Goal: Use online tool/utility: Utilize a website feature to perform a specific function

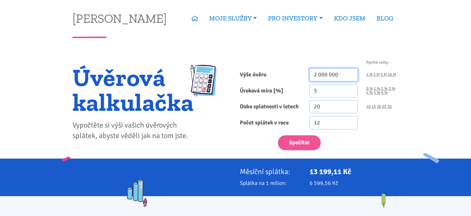
drag, startPoint x: 343, startPoint y: 70, endPoint x: 255, endPoint y: 78, distance: 87.7
click at [255, 78] on div "Výše úvěru 2 000 000 1 M 2 M 5 M 10 M" at bounding box center [318, 74] width 167 height 13
type input "6 000 000"
click at [390, 105] on link "30" at bounding box center [389, 106] width 4 height 4
type input "30"
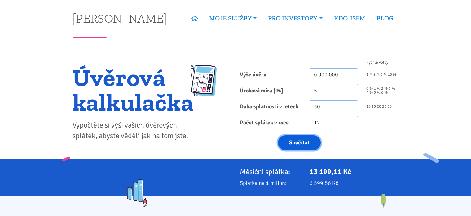
click at [303, 142] on button "Spočítat" at bounding box center [299, 142] width 43 height 15
type input "6000000"
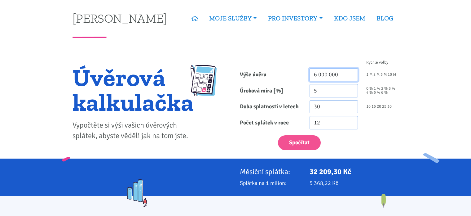
drag, startPoint x: 343, startPoint y: 72, endPoint x: 253, endPoint y: 59, distance: 90.7
click at [253, 59] on div "Rychlé volby Výše úvěru 6 000 000 1 M 2 M 5 M 10 M Úroková míra [%] 5 0 % 1 % 2…" at bounding box center [318, 106] width 167 height 103
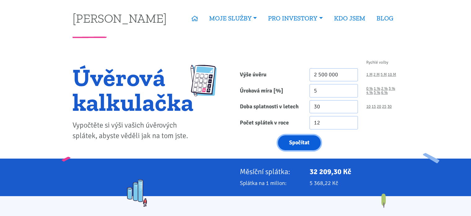
click at [297, 139] on button "Spočítat" at bounding box center [299, 142] width 43 height 15
type input "2500000"
